Goal: Task Accomplishment & Management: Manage account settings

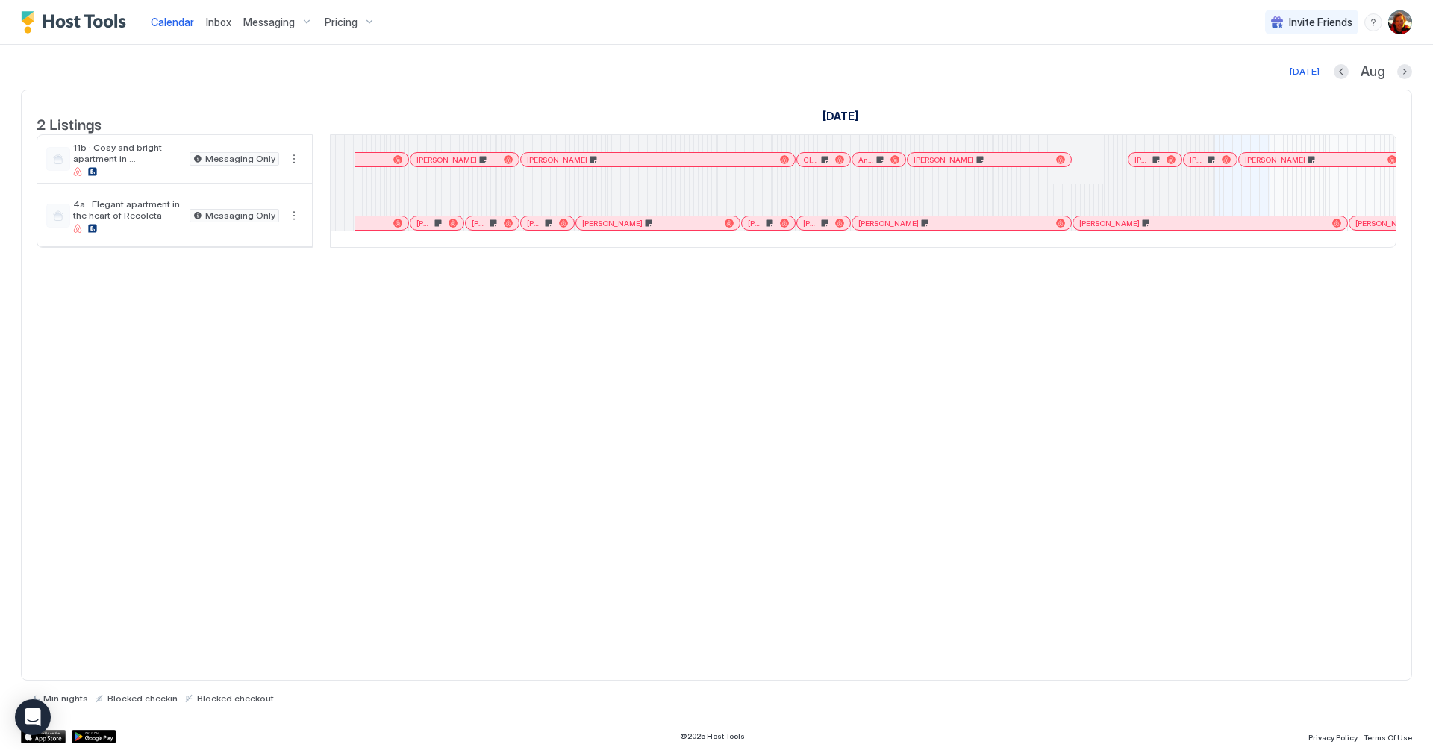
scroll to position [0, 694]
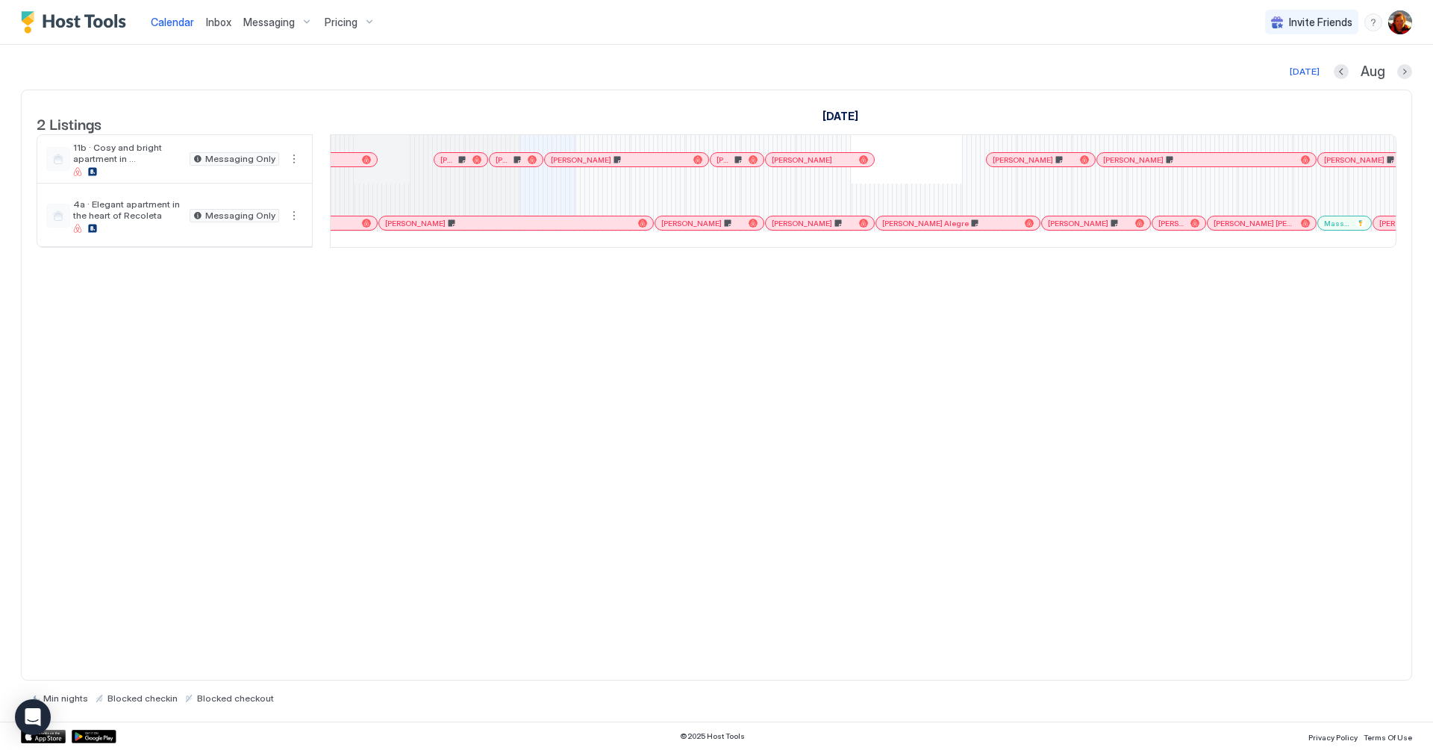
click at [398, 61] on div "[DATE] [DATE] Listings [DATE] [DATE] [DATE] 18 Mon 19 Tue 20 Wed 21 Thu 22 Fri …" at bounding box center [716, 383] width 1391 height 677
click at [346, 20] on span "Pricing" at bounding box center [341, 22] width 33 height 13
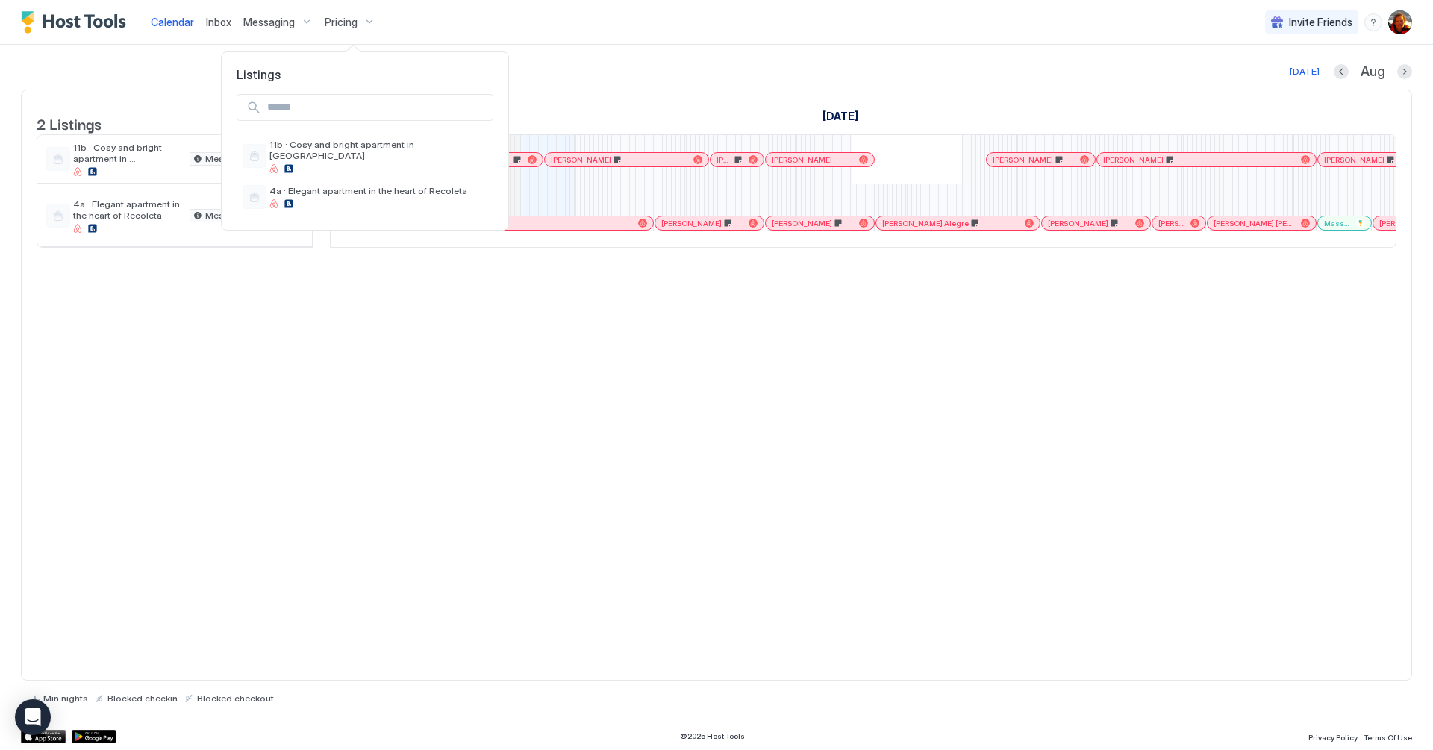
click at [407, 392] on div at bounding box center [716, 375] width 1433 height 750
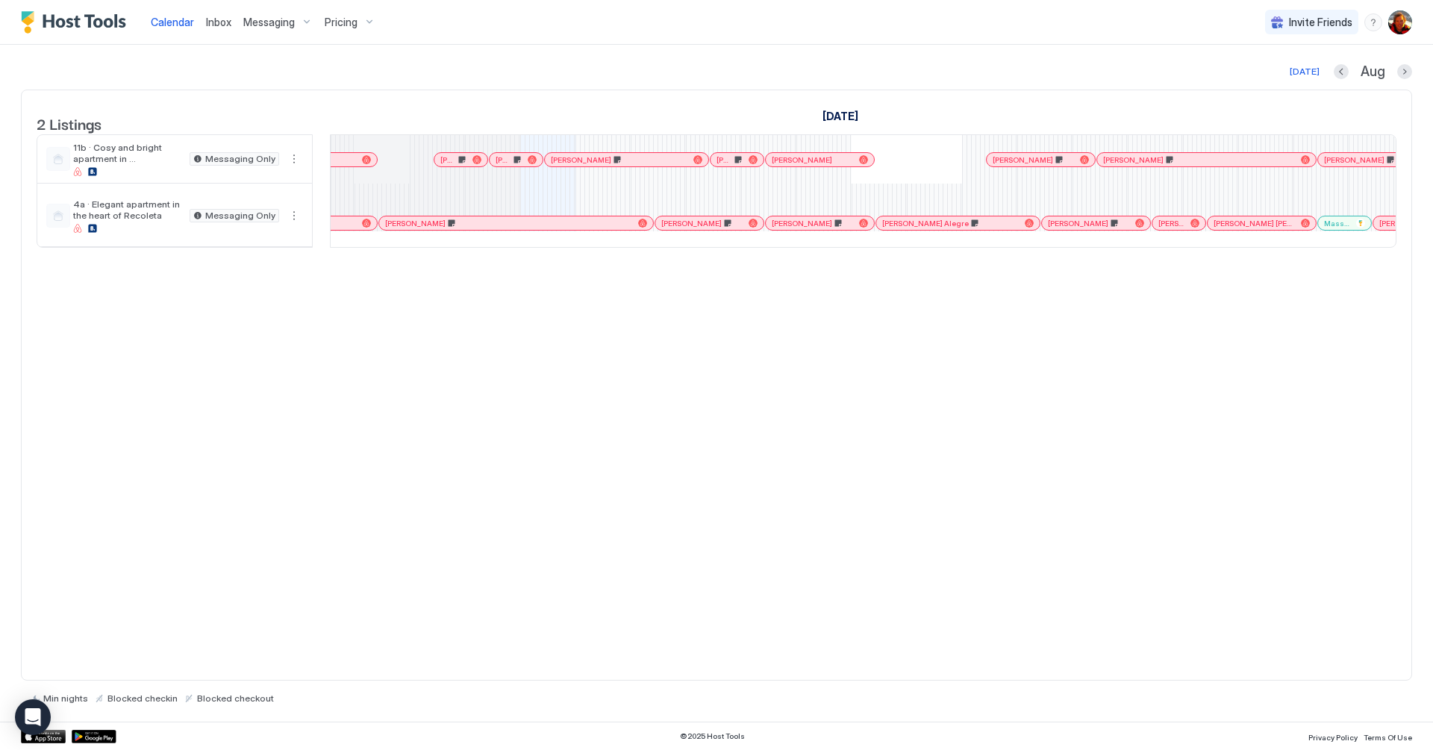
click at [1404, 17] on img "User profile" at bounding box center [1400, 22] width 24 height 24
click at [1287, 83] on div "Settings" at bounding box center [1317, 84] width 190 height 26
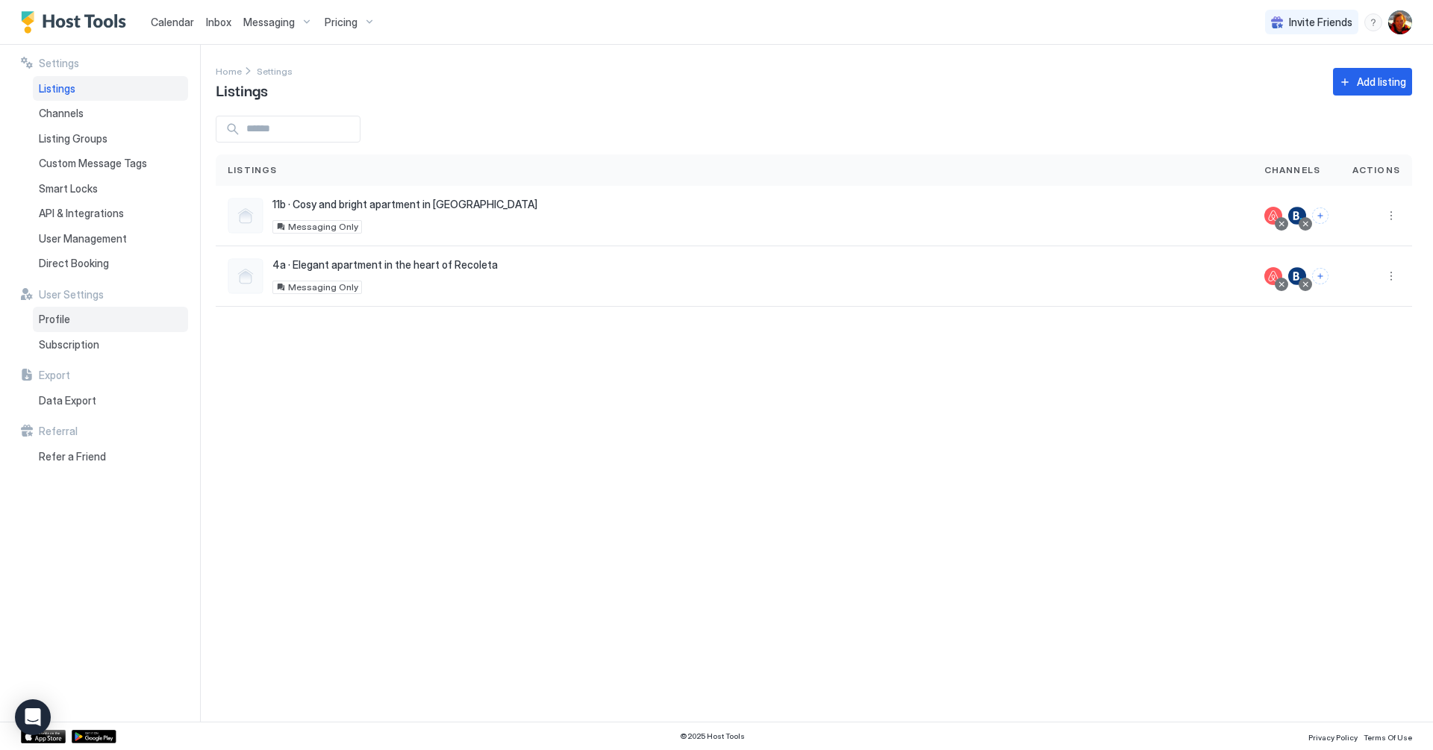
click at [37, 321] on div "Profile" at bounding box center [110, 319] width 155 height 25
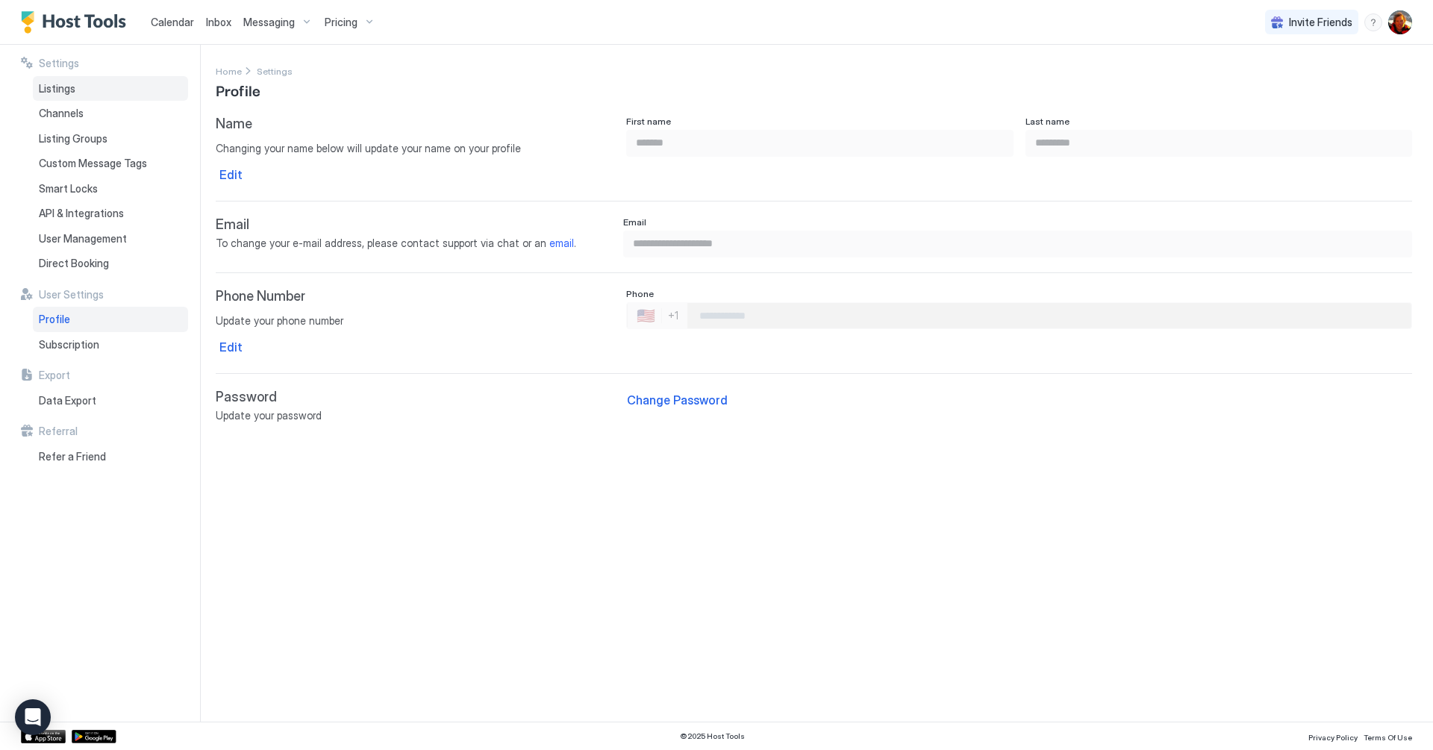
click at [78, 94] on div "Listings" at bounding box center [110, 88] width 155 height 25
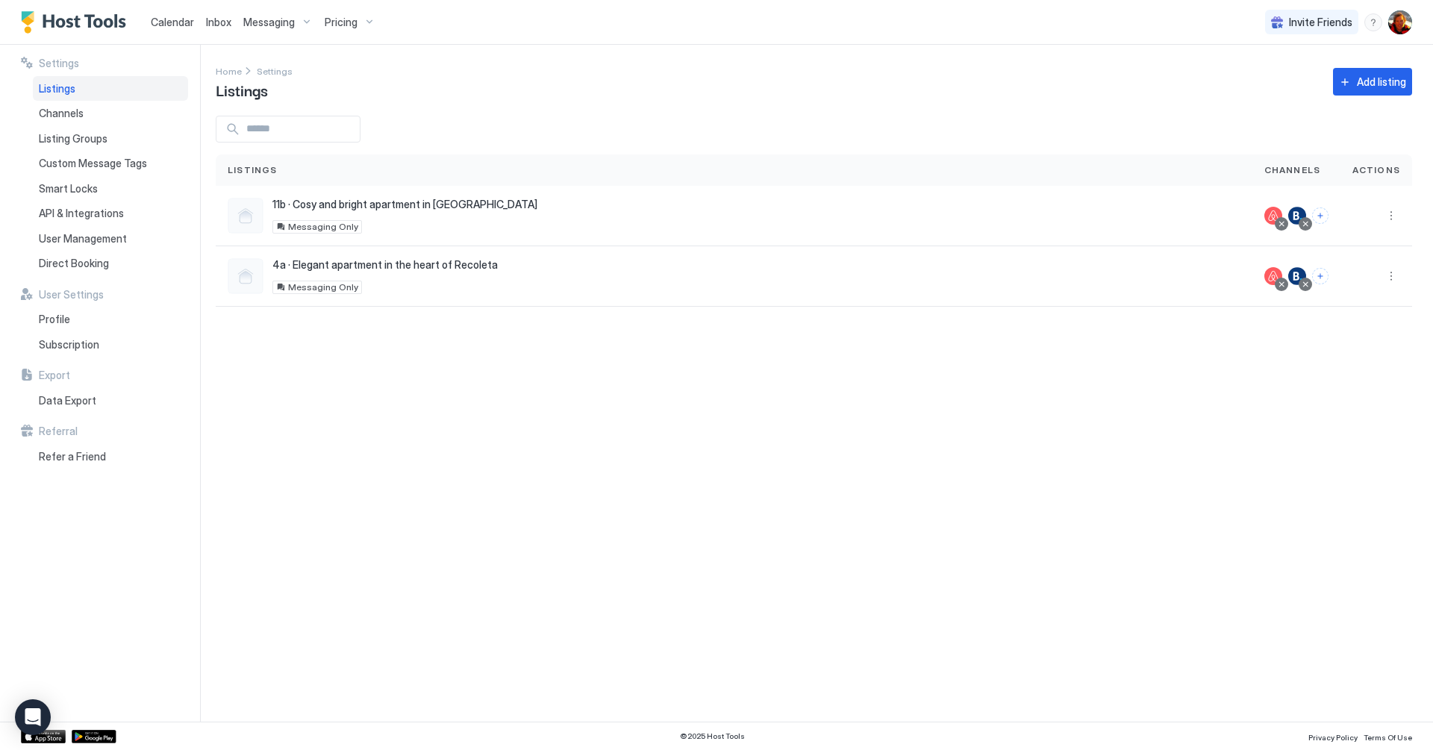
click at [340, 28] on span "Pricing" at bounding box center [341, 22] width 33 height 13
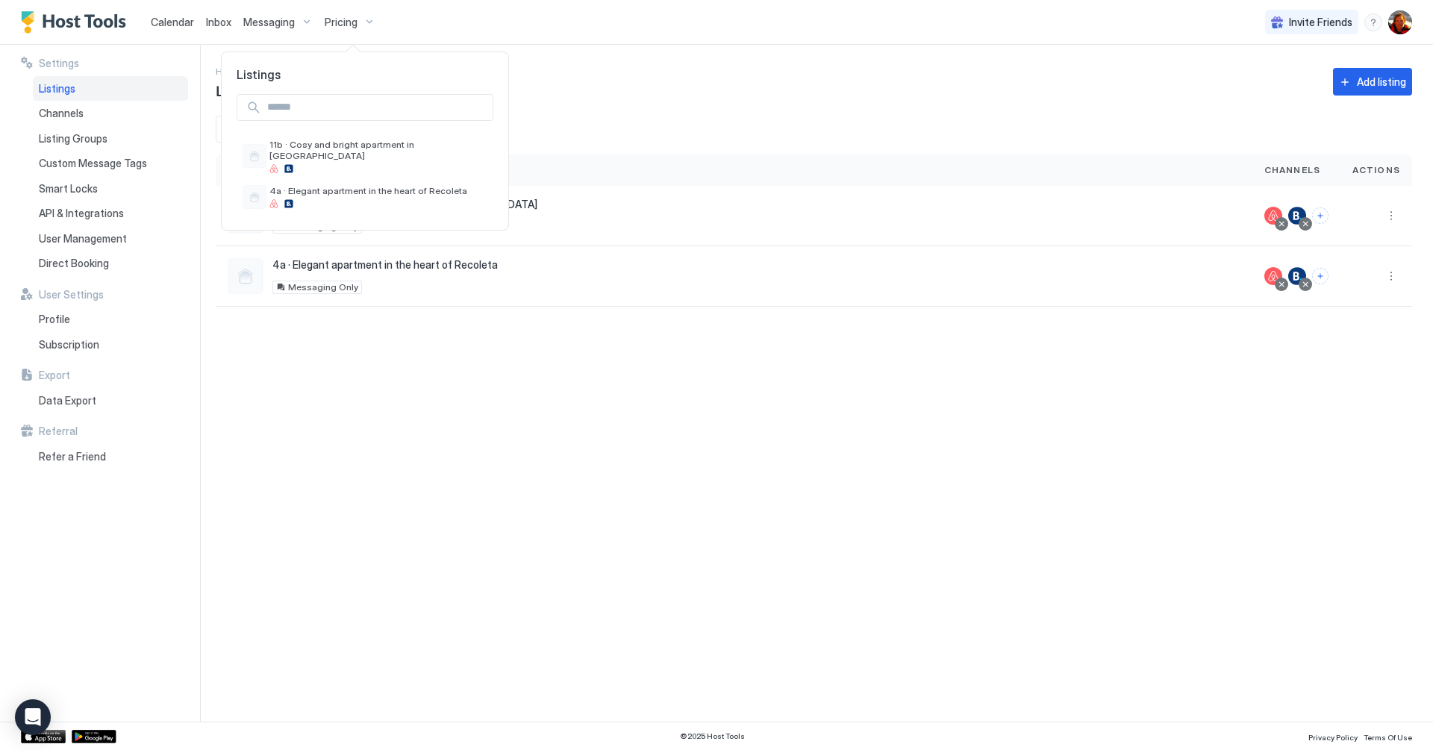
click at [500, 28] on div at bounding box center [716, 375] width 1433 height 750
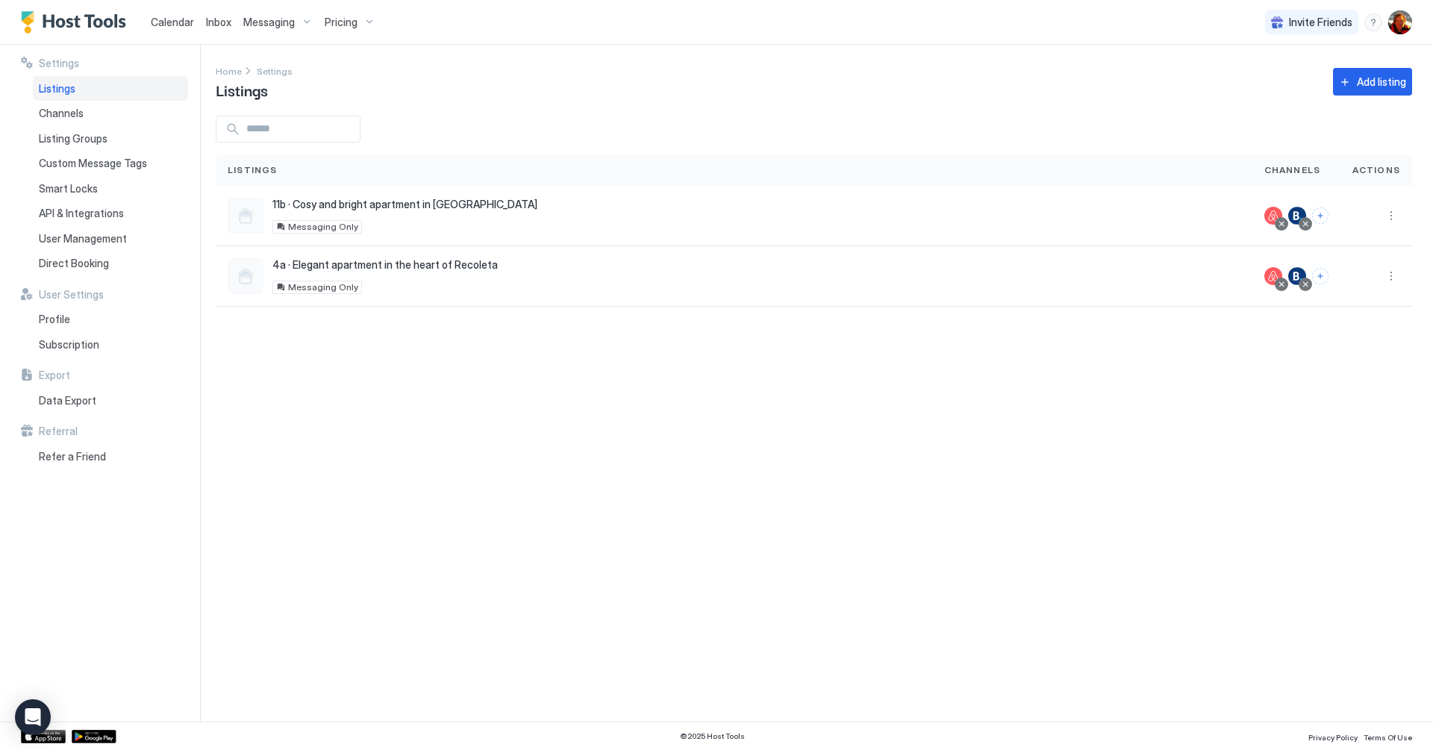
click at [354, 28] on span "Pricing" at bounding box center [341, 22] width 33 height 13
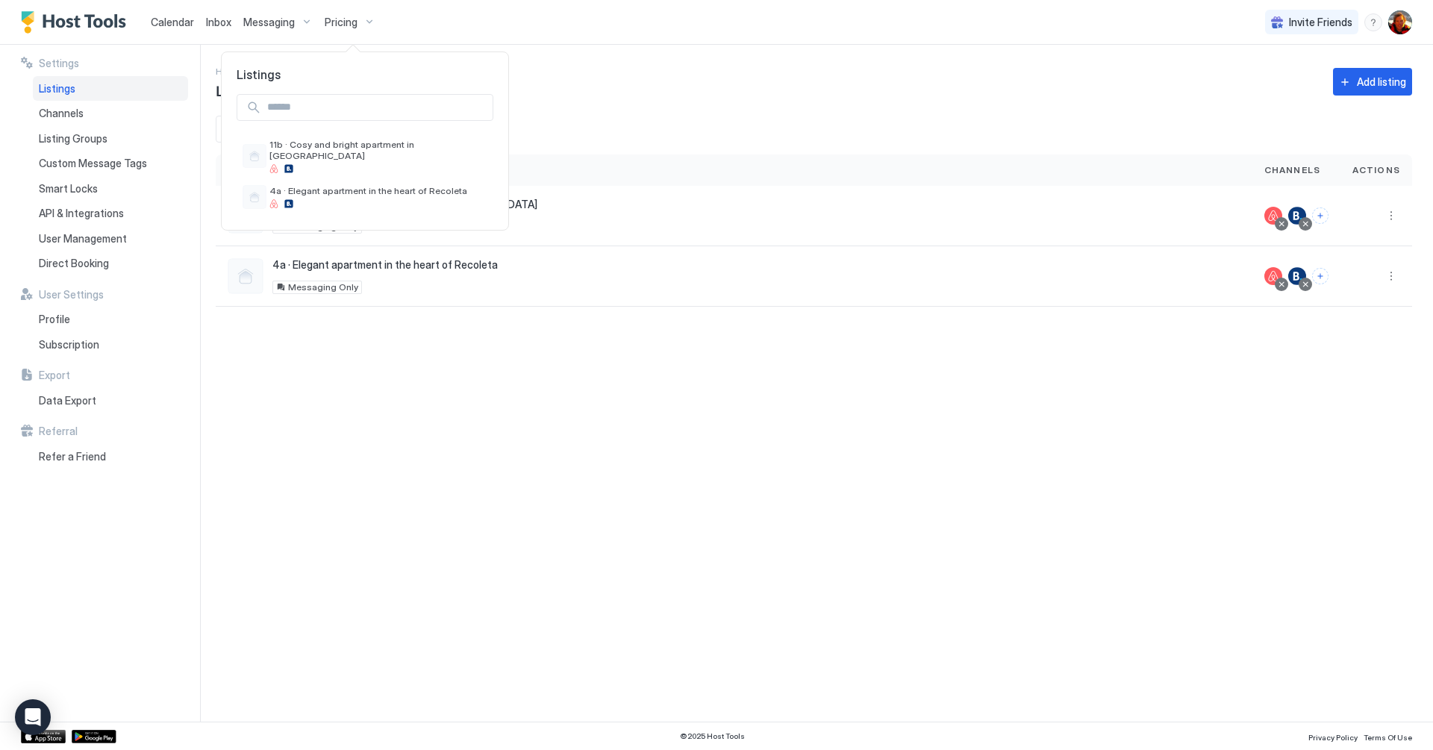
click at [394, 380] on div at bounding box center [716, 375] width 1433 height 750
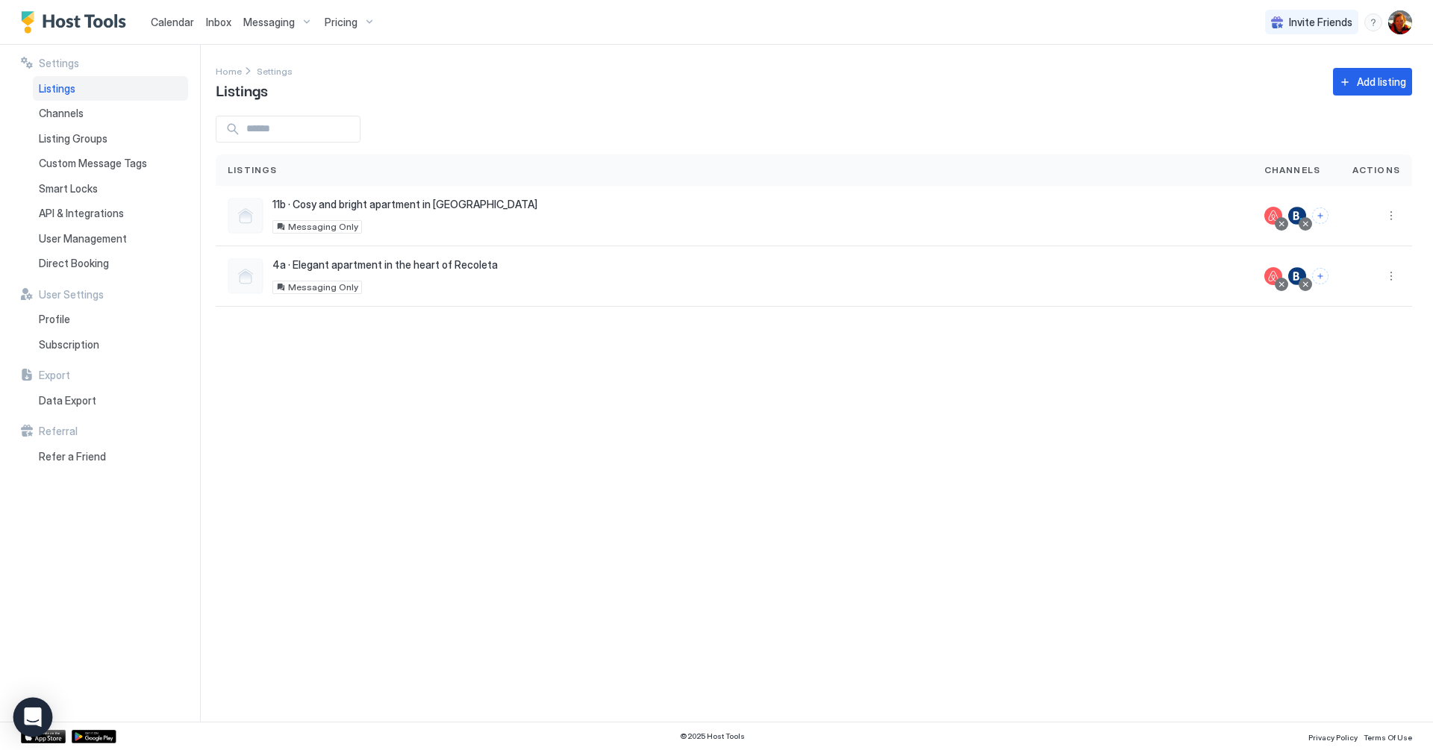
click at [40, 702] on div "Open Intercom Messenger" at bounding box center [33, 718] width 40 height 40
